Goal: Check status: Check status

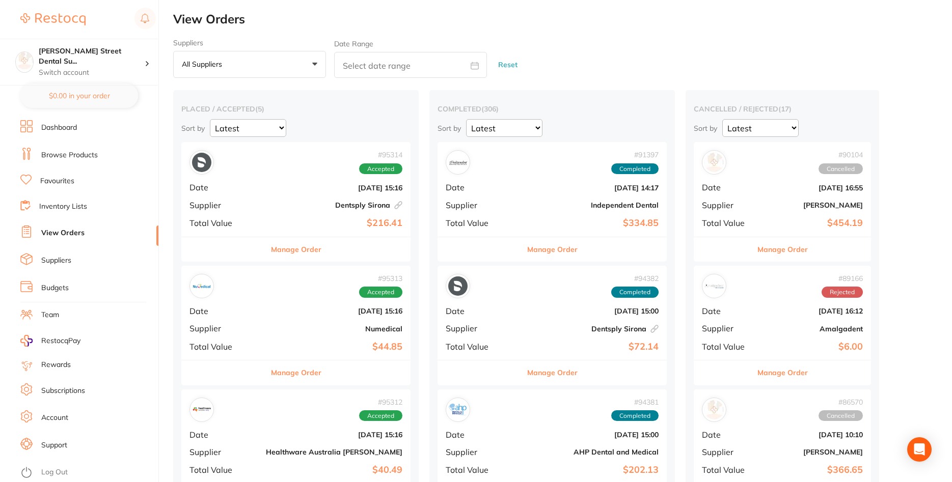
scroll to position [416, 0]
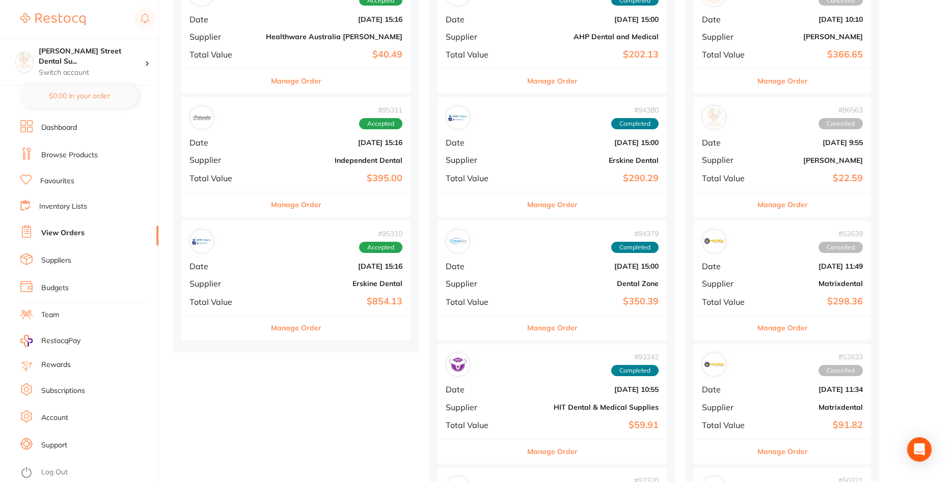
click at [253, 169] on div "# 95311 Accepted Date [DATE] 15:16 Supplier Independent Dental Total Value $395…" at bounding box center [295, 144] width 229 height 94
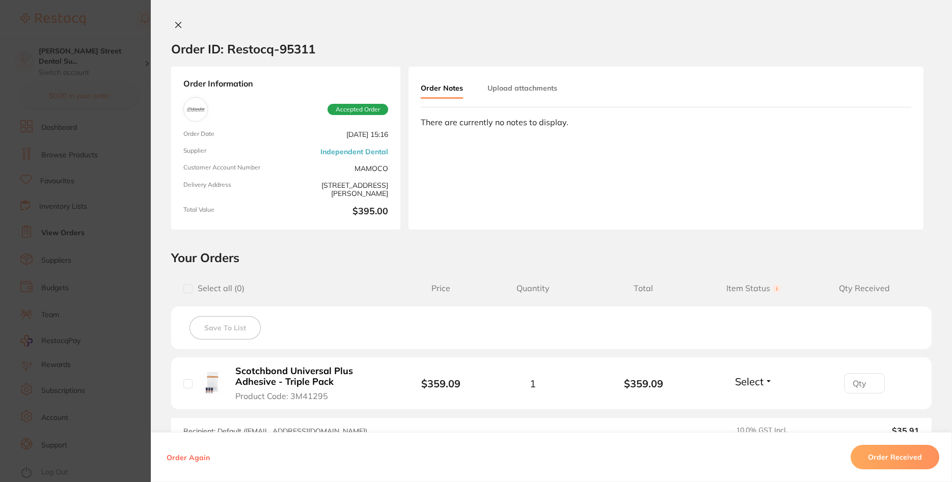
click at [139, 210] on section "Order ID: Restocq- 95311 Order Information Accepted Order Order Date [DATE] 15:…" at bounding box center [476, 241] width 952 height 482
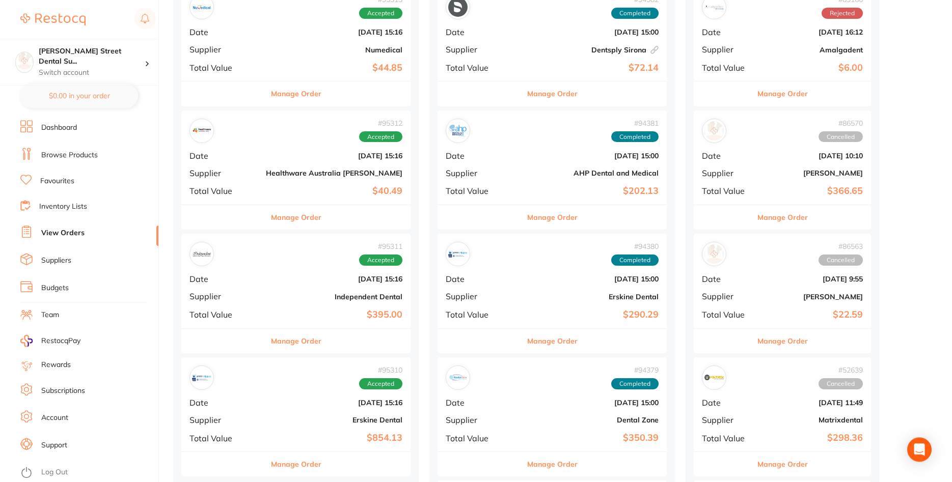
scroll to position [260, 0]
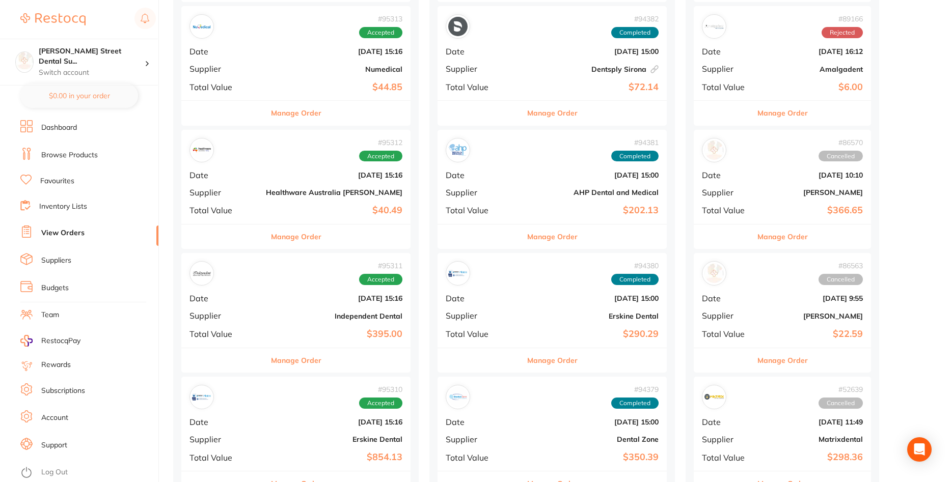
click at [243, 172] on div "# 95312 Accepted Date [DATE] 15:16 Supplier Healthware [GEOGRAPHIC_DATA] [PERSO…" at bounding box center [295, 177] width 229 height 94
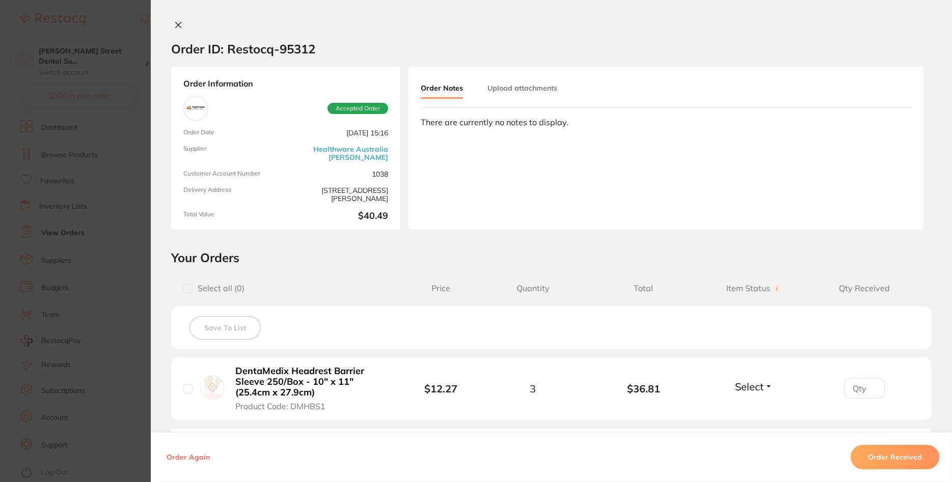
click at [187, 389] on input "checkbox" at bounding box center [187, 389] width 9 height 9
checkbox input "true"
click at [884, 453] on button "Order Received" at bounding box center [895, 457] width 89 height 24
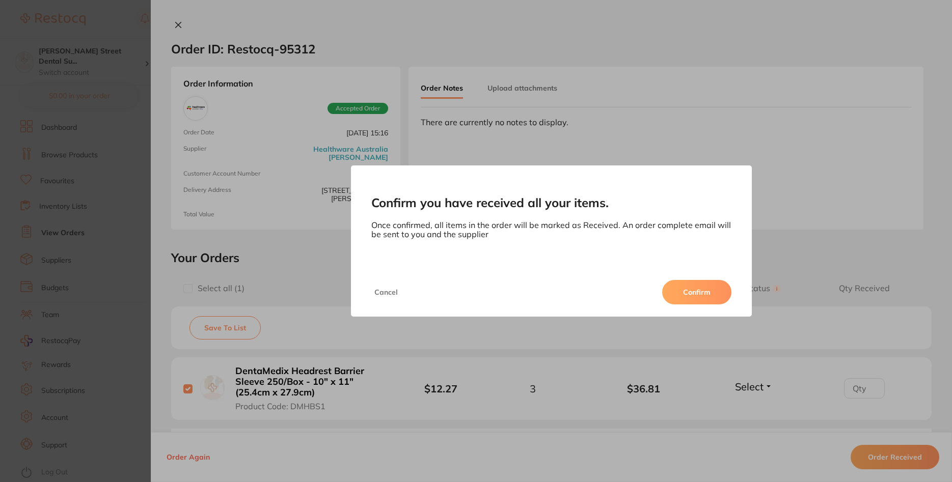
click at [695, 293] on button "Confirm" at bounding box center [696, 292] width 69 height 24
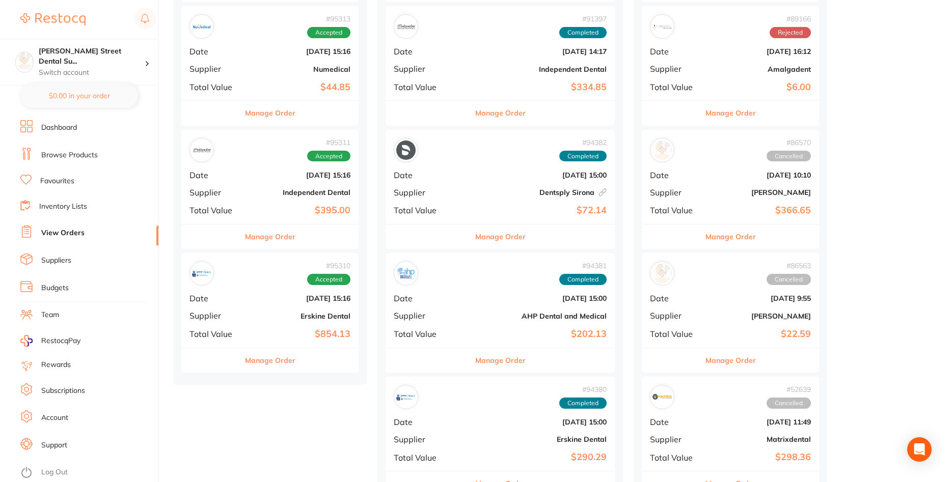
scroll to position [156, 0]
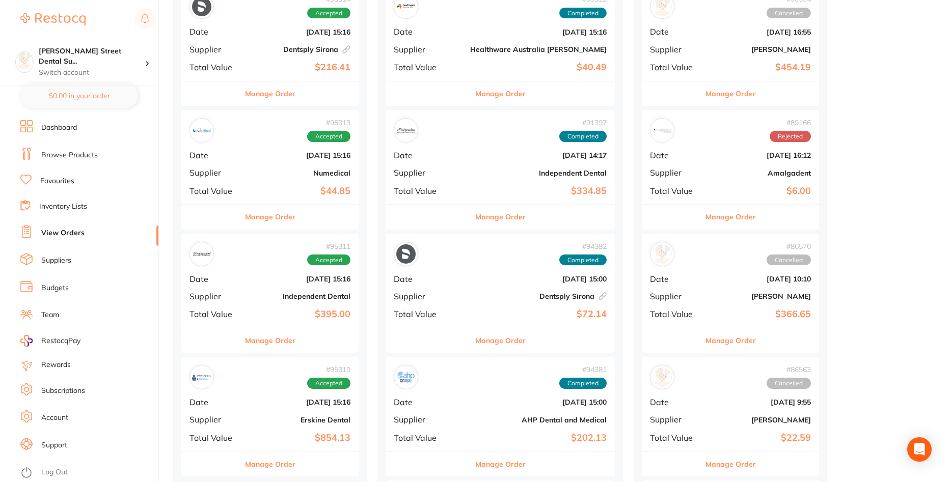
click at [272, 168] on div "# 95313 Accepted Date [DATE] 15:16 Supplier Numedical Total Value $44.85" at bounding box center [269, 157] width 177 height 94
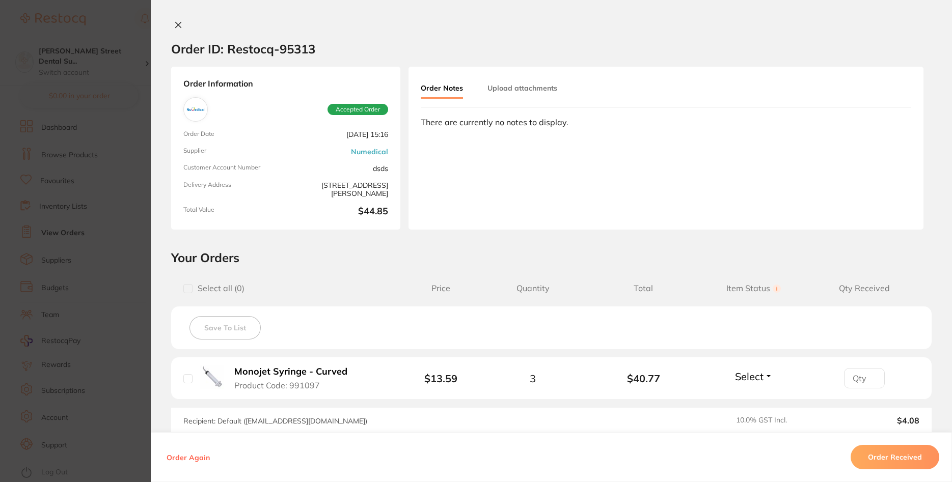
click at [132, 180] on section "Order ID: Restocq- 95313 Order Information Accepted Order Order Date [DATE] 15:…" at bounding box center [476, 241] width 952 height 482
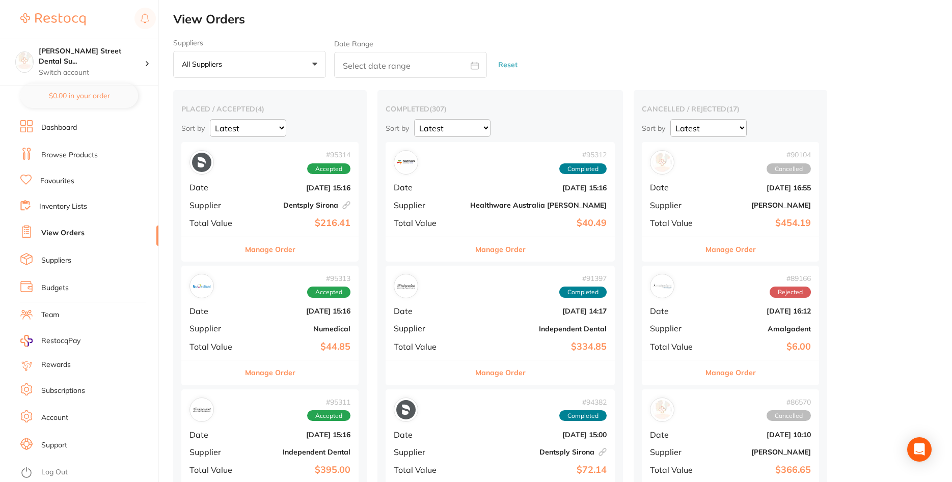
click at [241, 200] on div "# 95314 Accepted Date [DATE] 15:16 Supplier Dentsply Sirona This order has been…" at bounding box center [269, 189] width 177 height 94
